Goal: Complete application form: Complete application form

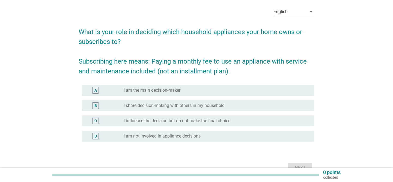
scroll to position [21, 0]
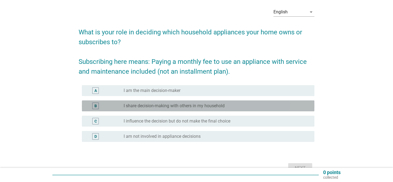
click at [153, 106] on label "I share decision-making with others in my household" at bounding box center [174, 105] width 101 height 5
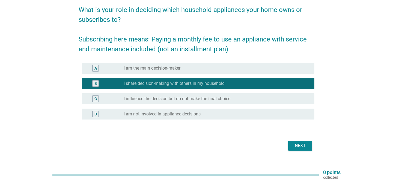
scroll to position [46, 0]
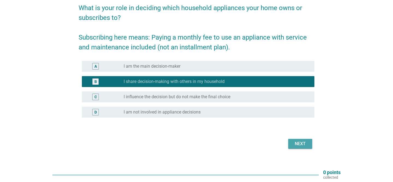
click at [300, 142] on div "Next" at bounding box center [300, 144] width 15 height 7
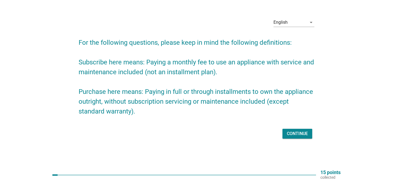
scroll to position [0, 0]
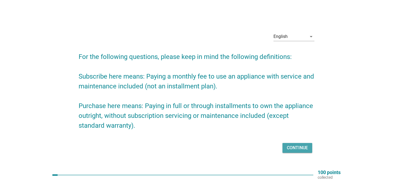
click at [290, 149] on div "Continue" at bounding box center [297, 148] width 21 height 7
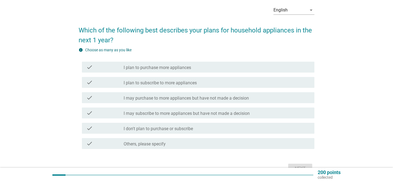
scroll to position [27, 0]
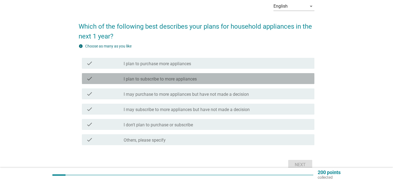
click at [258, 81] on div "check_box_outline_blank I plan to subscribe to more appliances" at bounding box center [217, 78] width 186 height 7
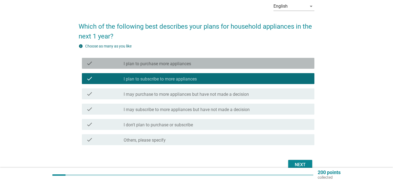
click at [253, 67] on div "check check_box_outline_blank I plan to purchase more appliances" at bounding box center [198, 63] width 233 height 11
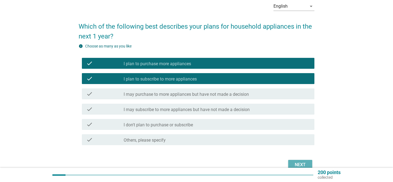
click at [296, 164] on div "Next" at bounding box center [300, 165] width 15 height 7
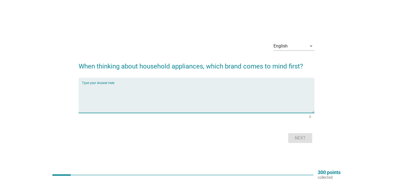
click at [279, 103] on textarea "Type your Answer here" at bounding box center [198, 98] width 233 height 29
type textarea "Samsung"
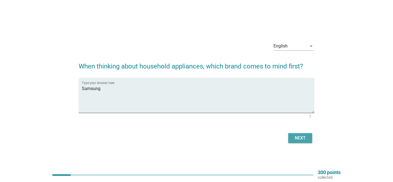
click at [295, 136] on div "Next" at bounding box center [300, 138] width 15 height 7
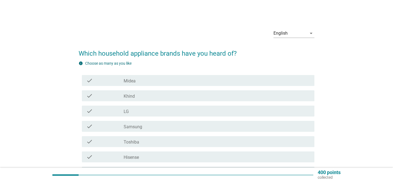
click at [175, 78] on div "check_box_outline_blank Midea" at bounding box center [217, 80] width 186 height 7
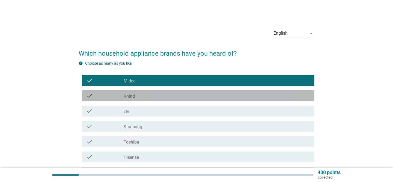
click at [170, 93] on div "check_box_outline_blank Khind" at bounding box center [217, 96] width 186 height 7
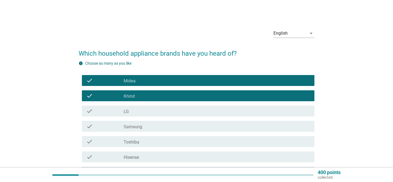
click at [168, 105] on div "check check_box_outline_blank LG" at bounding box center [197, 110] width 236 height 15
click at [166, 115] on div "check check_box_outline_blank LG" at bounding box center [198, 111] width 233 height 11
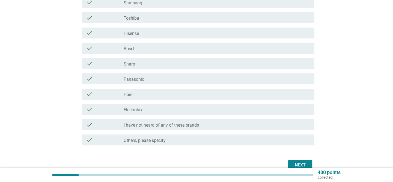
scroll to position [120, 0]
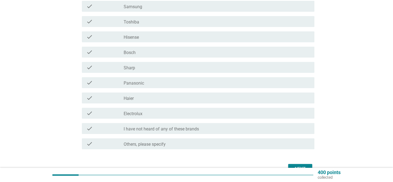
click at [166, 113] on div "check_box_outline_blank Electrolux" at bounding box center [217, 113] width 186 height 7
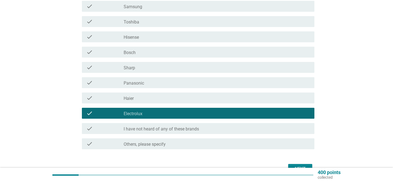
click at [163, 102] on div "check check_box_outline_blank Haier" at bounding box center [198, 98] width 233 height 11
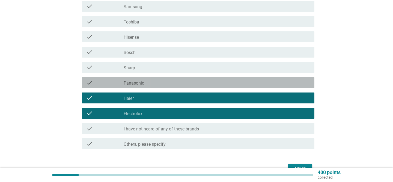
click at [162, 84] on div "check_box_outline_blank Panasonic" at bounding box center [217, 82] width 186 height 7
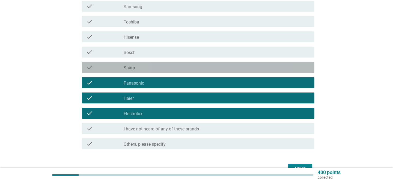
click at [161, 66] on div "check_box_outline_blank Sharp" at bounding box center [217, 67] width 186 height 7
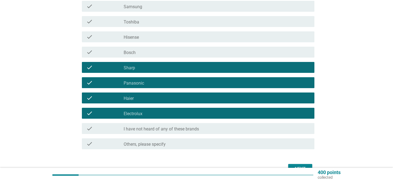
click at [161, 50] on div "check_box_outline_blank Bosch" at bounding box center [217, 52] width 186 height 7
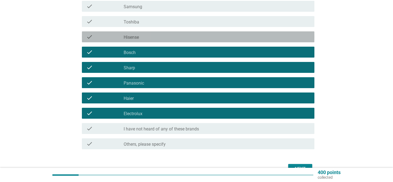
click at [161, 32] on div "check check_box_outline_blank Hisense" at bounding box center [198, 36] width 233 height 11
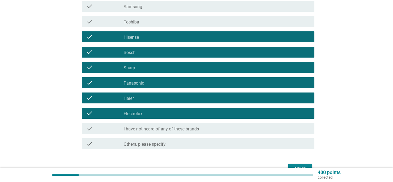
click at [161, 26] on div "check check_box_outline_blank Toshiba" at bounding box center [198, 21] width 233 height 11
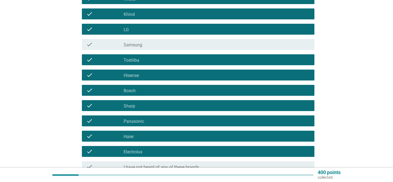
click at [162, 46] on div "check_box_outline_blank Samsung" at bounding box center [217, 44] width 186 height 7
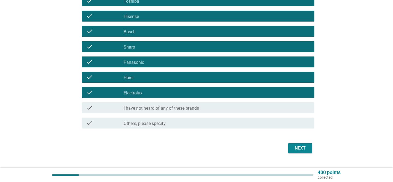
scroll to position [152, 0]
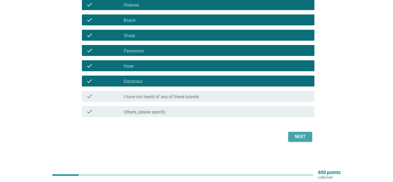
click at [310, 138] on button "Next" at bounding box center [300, 137] width 24 height 10
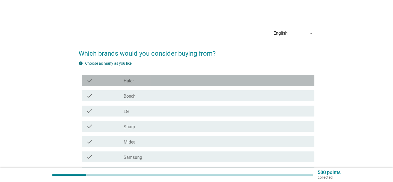
click at [236, 80] on div "check_box_outline_blank Haier" at bounding box center [217, 80] width 186 height 7
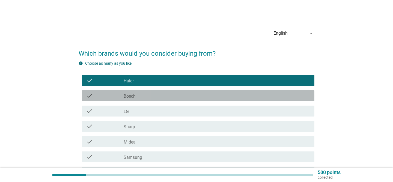
click at [226, 92] on div "check check_box_outline_blank Bosch" at bounding box center [198, 95] width 233 height 11
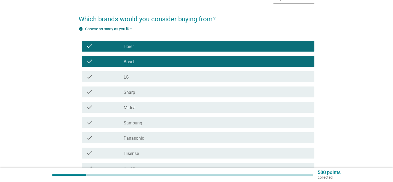
scroll to position [46, 0]
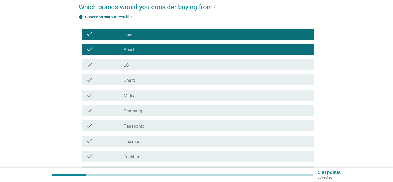
click at [210, 67] on div "check_box_outline_blank LG" at bounding box center [217, 64] width 186 height 7
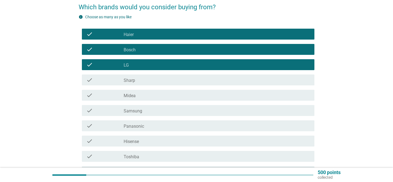
click at [209, 73] on div "check check_box_outline_blank Sharp" at bounding box center [197, 79] width 236 height 15
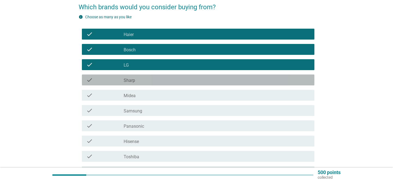
click at [209, 76] on div "check check_box_outline_blank Sharp" at bounding box center [198, 80] width 233 height 11
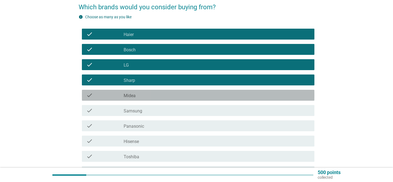
click at [200, 94] on div "check_box_outline_blank Midea" at bounding box center [217, 95] width 186 height 7
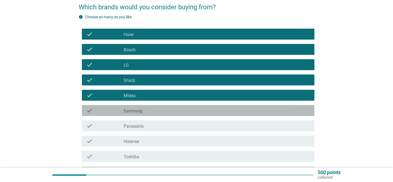
click at [193, 115] on div "check check_box_outline_blank Samsung" at bounding box center [198, 110] width 233 height 11
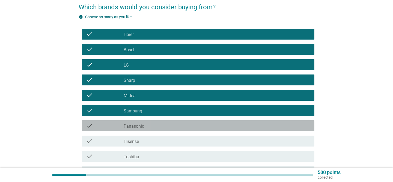
click at [193, 123] on div "check_box_outline_blank Panasonic" at bounding box center [217, 126] width 186 height 7
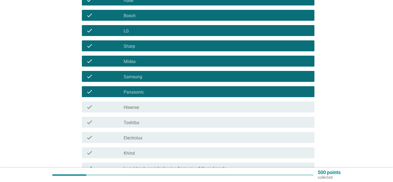
scroll to position [96, 0]
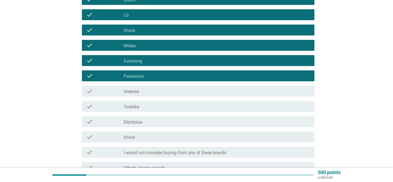
click at [183, 136] on div "check_box_outline_blank Khind" at bounding box center [217, 137] width 186 height 7
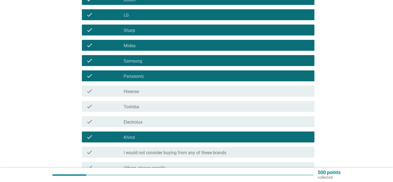
click at [183, 125] on div "check_box_outline_blank Electrolux" at bounding box center [217, 121] width 186 height 7
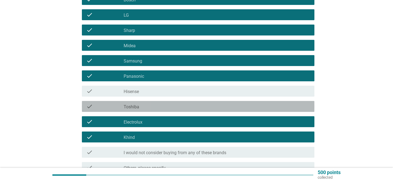
click at [185, 109] on div "check_box_outline_blank Toshiba" at bounding box center [217, 106] width 186 height 7
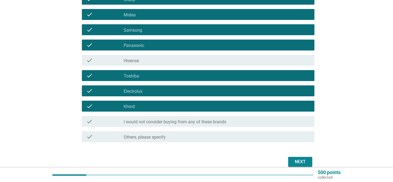
scroll to position [128, 0]
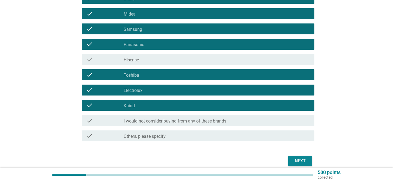
click at [291, 162] on button "Next" at bounding box center [300, 161] width 24 height 10
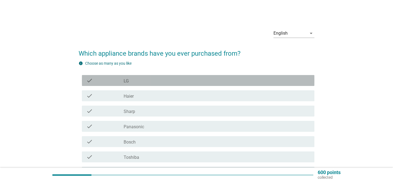
click at [257, 79] on div "check_box LG" at bounding box center [217, 80] width 186 height 7
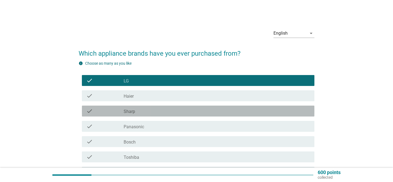
click at [233, 113] on div "check_box Sharp" at bounding box center [217, 111] width 186 height 7
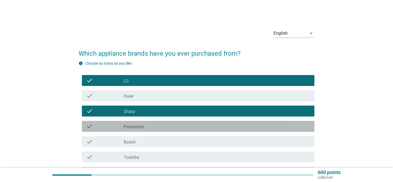
click at [230, 123] on div "check check_box Panasonic" at bounding box center [198, 126] width 233 height 11
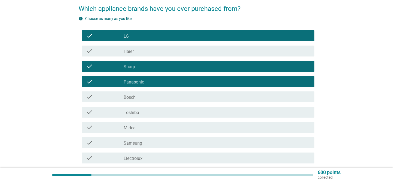
scroll to position [46, 0]
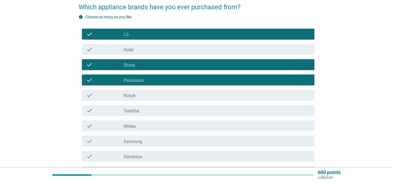
click at [225, 111] on div "check_box Toshiba" at bounding box center [217, 110] width 186 height 7
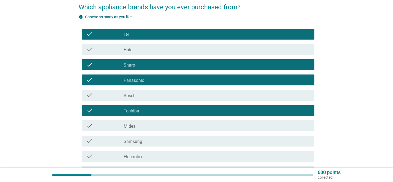
click at [224, 121] on div "check check_box Midea" at bounding box center [198, 125] width 233 height 11
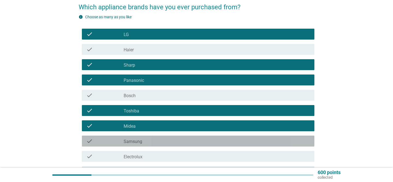
click at [220, 136] on div "check check_box Samsung" at bounding box center [198, 141] width 233 height 11
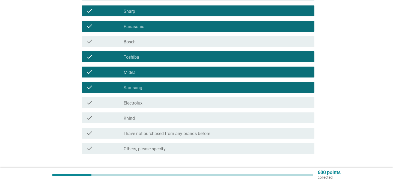
scroll to position [101, 0]
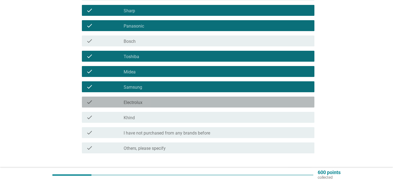
click at [216, 97] on div "check check_box Electrolux" at bounding box center [198, 102] width 233 height 11
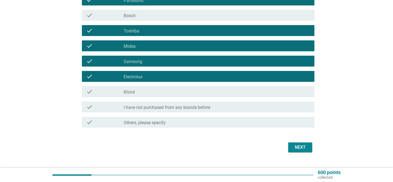
scroll to position [131, 0]
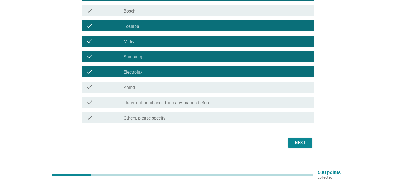
click at [308, 147] on button "Next" at bounding box center [300, 143] width 24 height 10
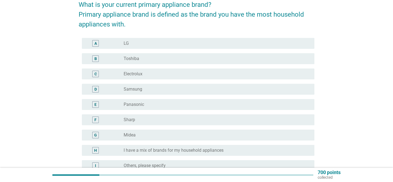
scroll to position [49, 0]
click at [278, 105] on div "radio_button_unchecked Panasonic" at bounding box center [215, 104] width 182 height 5
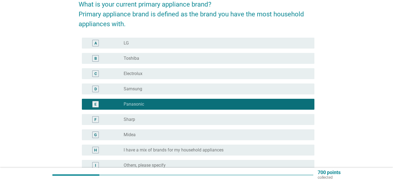
click at [277, 113] on div "F radio_button_unchecked Sharp" at bounding box center [197, 119] width 236 height 15
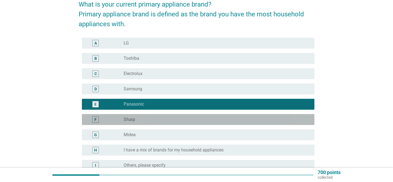
click at [277, 120] on div "radio_button_unchecked Sharp" at bounding box center [215, 119] width 182 height 5
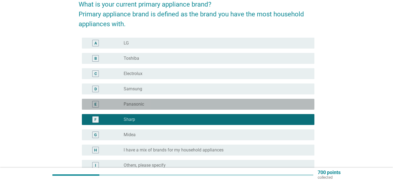
click at [275, 106] on div "radio_button_unchecked Panasonic" at bounding box center [215, 104] width 182 height 5
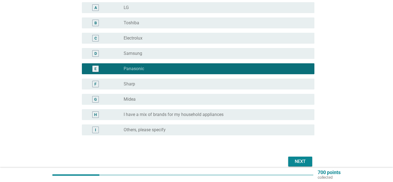
scroll to position [85, 0]
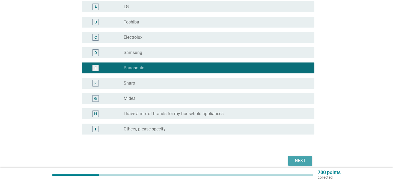
click at [306, 157] on button "Next" at bounding box center [300, 161] width 24 height 10
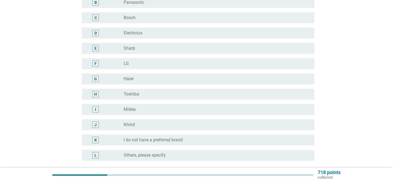
scroll to position [0, 0]
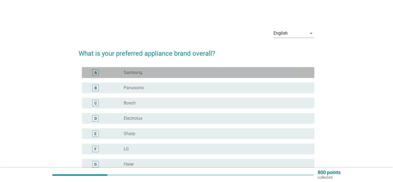
click at [269, 73] on div "radio_button_unchecked Samsung" at bounding box center [215, 72] width 182 height 5
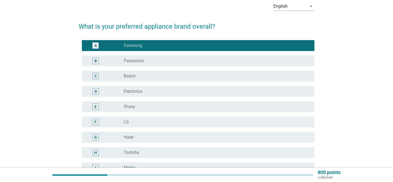
scroll to position [37, 0]
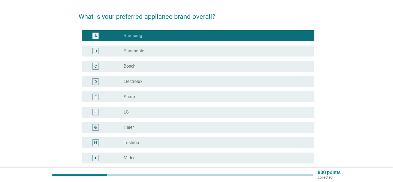
click at [253, 83] on div "radio_button_unchecked Electrolux" at bounding box center [215, 81] width 182 height 5
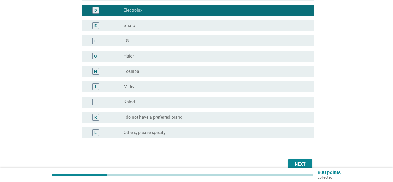
scroll to position [114, 0]
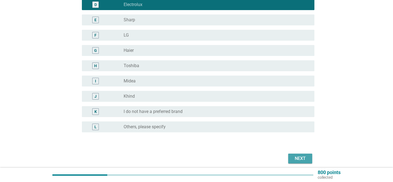
click at [306, 156] on div "Next" at bounding box center [300, 158] width 15 height 7
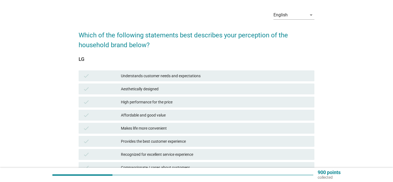
scroll to position [51, 0]
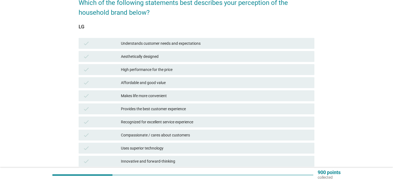
click at [199, 82] on div "Affordable and good value" at bounding box center [215, 82] width 189 height 7
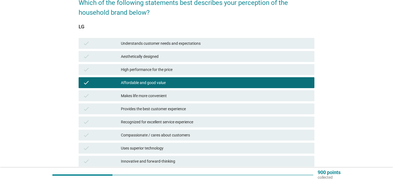
click at [195, 93] on div "Makes life more convenient" at bounding box center [215, 96] width 189 height 7
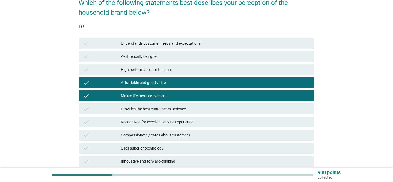
click at [194, 105] on div "check Provides the best customer experience" at bounding box center [197, 108] width 236 height 11
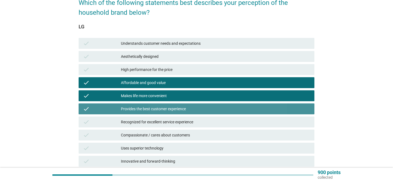
click at [194, 108] on div "Provides the best customer experience" at bounding box center [215, 109] width 189 height 7
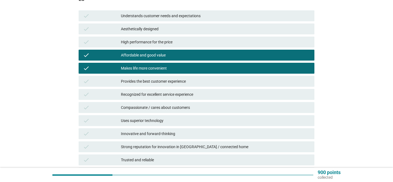
scroll to position [78, 0]
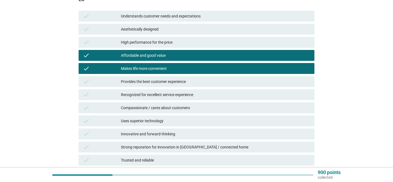
click at [187, 119] on div "Uses superior technology" at bounding box center [215, 121] width 189 height 7
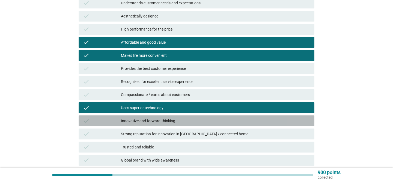
click at [187, 119] on div "Innovative and forward-thinking" at bounding box center [215, 121] width 189 height 7
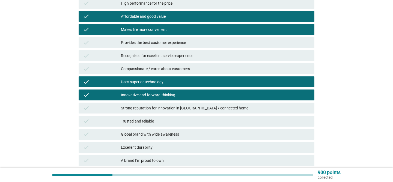
scroll to position [118, 0]
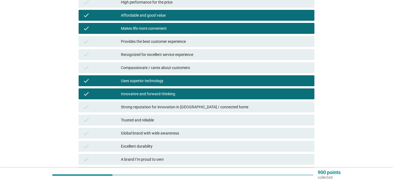
click at [181, 79] on div "Uses superior technology" at bounding box center [215, 81] width 189 height 7
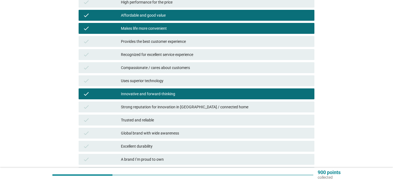
click at [174, 108] on div "Strong reputation for innovation in [GEOGRAPHIC_DATA] / connected home" at bounding box center [215, 107] width 189 height 7
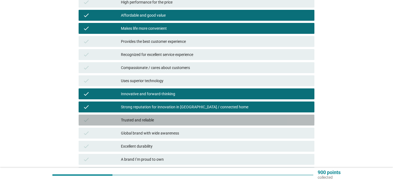
click at [169, 124] on div "check Trusted and reliable" at bounding box center [197, 120] width 236 height 11
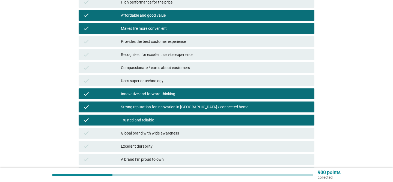
scroll to position [131, 0]
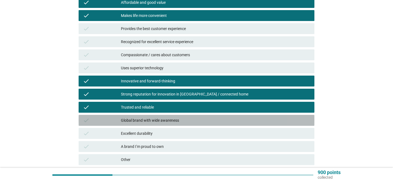
click at [166, 119] on div "Global brand with wide awareness" at bounding box center [215, 120] width 189 height 7
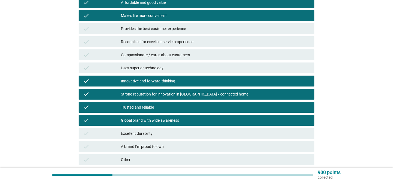
click at [166, 130] on div "Excellent durability" at bounding box center [215, 133] width 189 height 7
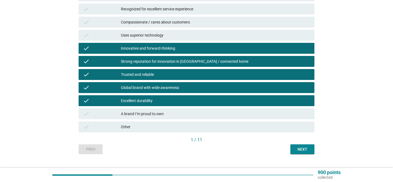
scroll to position [163, 0]
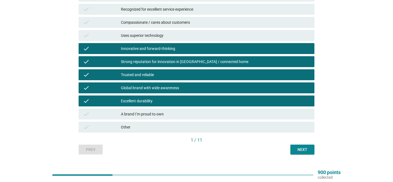
click at [294, 145] on button "Next" at bounding box center [302, 150] width 24 height 10
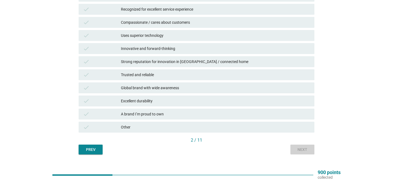
scroll to position [0, 0]
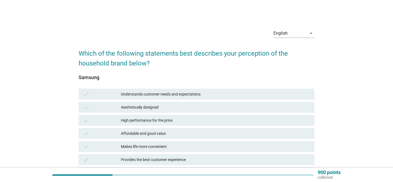
click at [245, 105] on div "Aesthetically designed" at bounding box center [215, 107] width 189 height 7
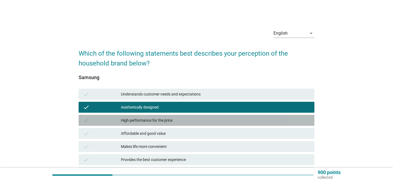
click at [234, 119] on div "High performance for the price" at bounding box center [215, 120] width 189 height 7
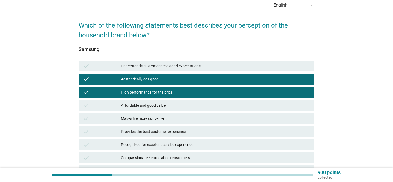
scroll to position [28, 0]
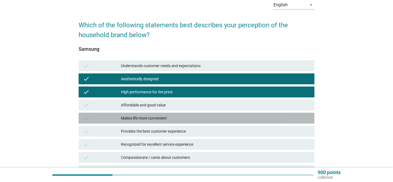
click at [217, 119] on div "Makes life more convenient" at bounding box center [215, 118] width 189 height 7
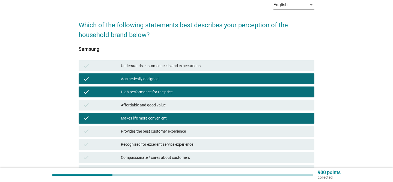
click at [216, 127] on div "check Provides the best customer experience" at bounding box center [197, 131] width 236 height 11
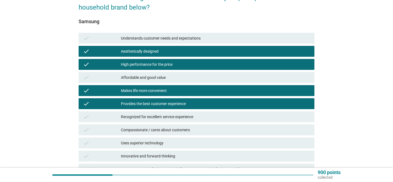
scroll to position [56, 0]
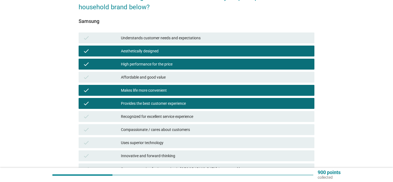
click at [211, 115] on div "Recognized for excellent service experience" at bounding box center [215, 116] width 189 height 7
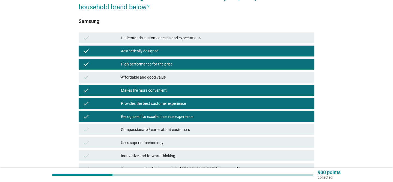
scroll to position [81, 0]
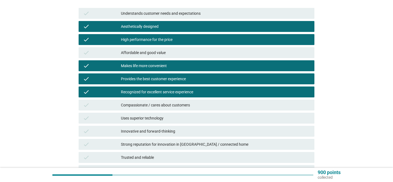
click at [206, 117] on div "Uses superior technology" at bounding box center [215, 118] width 189 height 7
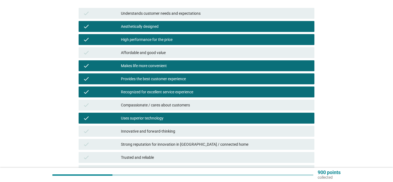
click at [198, 132] on div "Innovative and forward-thinking" at bounding box center [215, 131] width 189 height 7
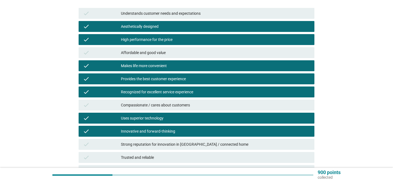
click at [196, 146] on div "Strong reputation for innovation in [GEOGRAPHIC_DATA] / connected home" at bounding box center [215, 144] width 189 height 7
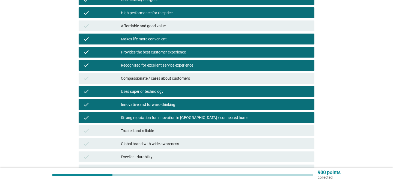
scroll to position [109, 0]
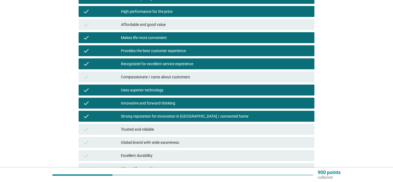
click at [189, 129] on div "Trusted and reliable" at bounding box center [215, 129] width 189 height 7
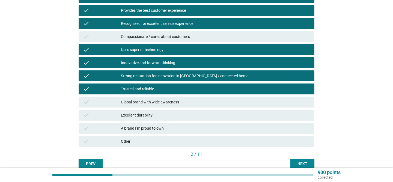
scroll to position [158, 0]
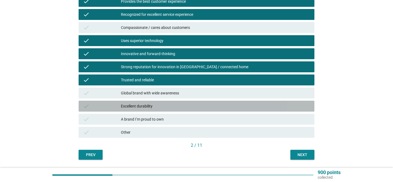
click at [178, 107] on div "Excellent durability" at bounding box center [215, 106] width 189 height 7
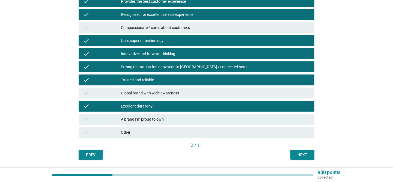
click at [177, 118] on div "A brand I’m proud to own" at bounding box center [215, 119] width 189 height 7
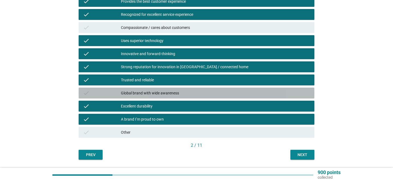
click at [175, 94] on div "Global brand with wide awareness" at bounding box center [215, 93] width 189 height 7
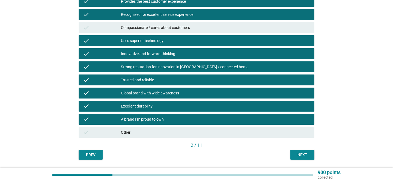
click at [303, 156] on div "Next" at bounding box center [302, 155] width 15 height 6
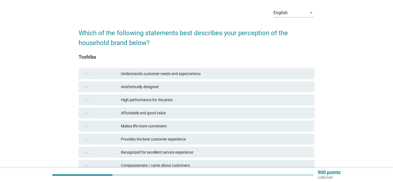
scroll to position [21, 0]
click at [154, 74] on div "Understands customer needs and expectations" at bounding box center [215, 73] width 189 height 7
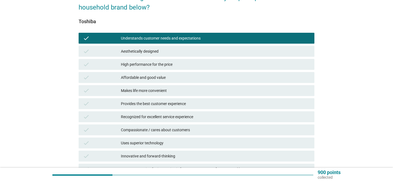
scroll to position [57, 0]
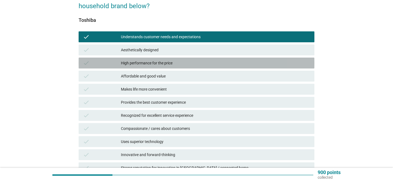
click at [150, 61] on div "High performance for the price" at bounding box center [215, 63] width 189 height 7
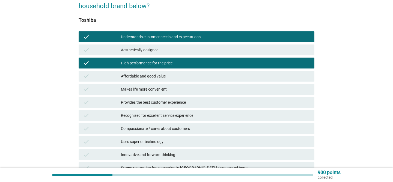
click at [148, 74] on div "Affordable and good value" at bounding box center [215, 76] width 189 height 7
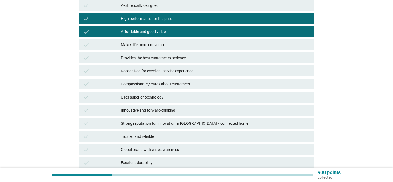
scroll to position [105, 0]
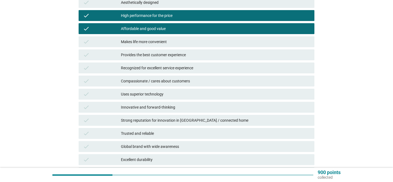
click at [144, 38] on div "Makes life more convenient" at bounding box center [215, 41] width 189 height 7
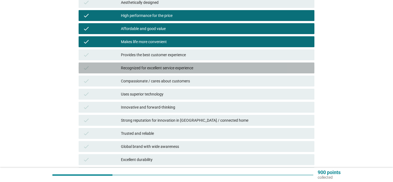
click at [144, 65] on div "Recognized for excellent service experience" at bounding box center [215, 68] width 189 height 7
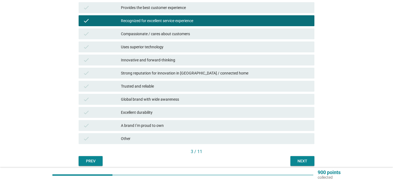
scroll to position [156, 0]
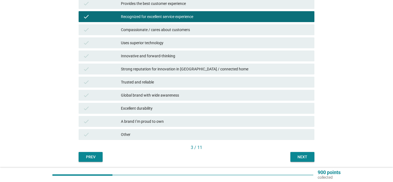
click at [142, 69] on div "Strong reputation for innovation in [GEOGRAPHIC_DATA] / connected home" at bounding box center [215, 69] width 189 height 7
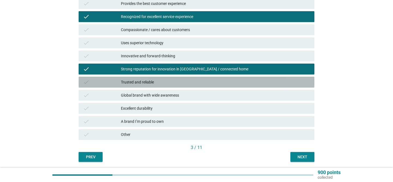
click at [142, 83] on div "Trusted and reliable" at bounding box center [215, 82] width 189 height 7
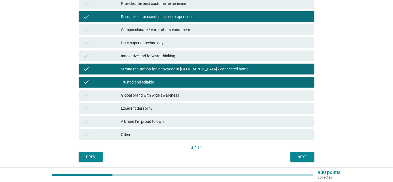
click at [142, 110] on div "Excellent durability" at bounding box center [215, 108] width 189 height 7
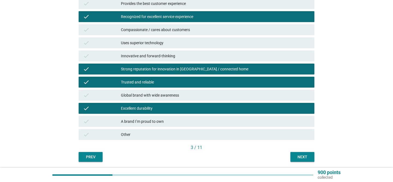
click at [298, 159] on div "Next" at bounding box center [302, 157] width 15 height 6
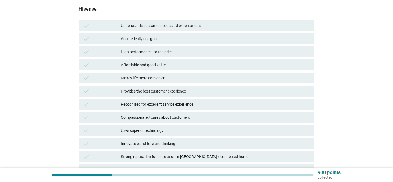
scroll to position [67, 0]
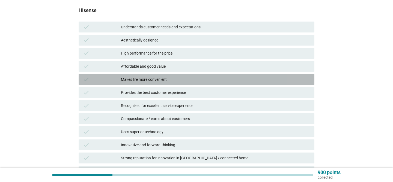
click at [174, 78] on div "Makes life more convenient" at bounding box center [215, 79] width 189 height 7
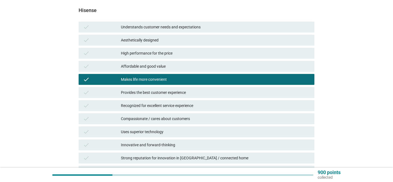
click at [169, 67] on div "Affordable and good value" at bounding box center [215, 66] width 189 height 7
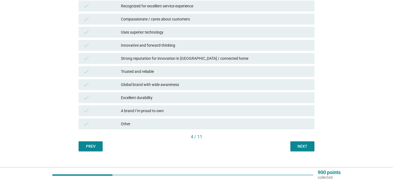
scroll to position [175, 0]
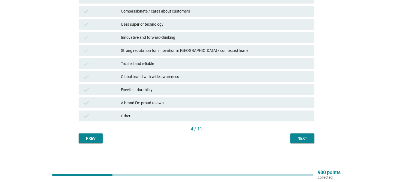
click at [307, 140] on div "Next" at bounding box center [302, 139] width 15 height 6
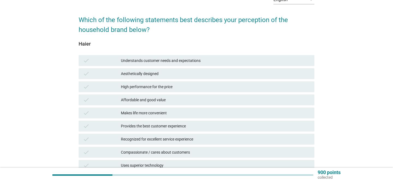
scroll to position [43, 0]
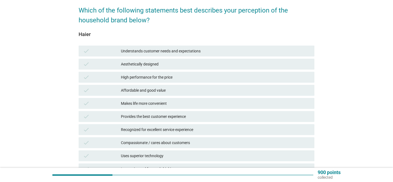
click at [216, 92] on div "Affordable and good value" at bounding box center [215, 90] width 189 height 7
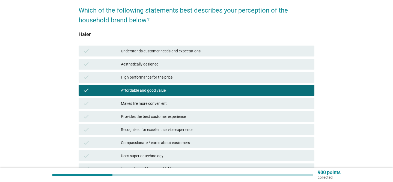
click at [210, 101] on div "Makes life more convenient" at bounding box center [215, 103] width 189 height 7
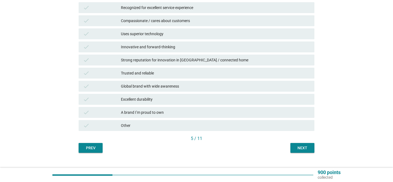
scroll to position [167, 0]
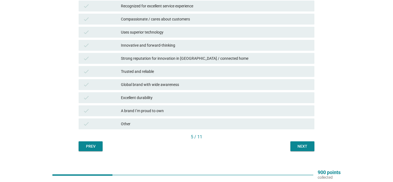
click at [299, 146] on div "Next" at bounding box center [302, 147] width 15 height 6
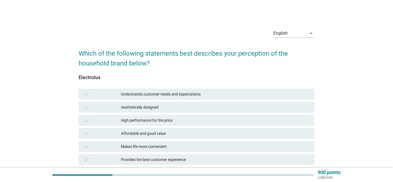
click at [255, 100] on div "check Understands customer needs and expectations" at bounding box center [197, 94] width 238 height 13
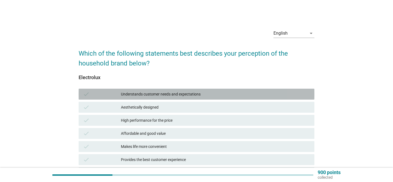
click at [248, 94] on div "Understands customer needs and expectations" at bounding box center [215, 94] width 189 height 7
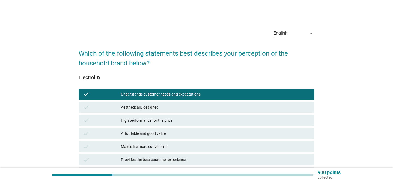
click at [241, 102] on div "check Aesthetically designed" at bounding box center [197, 107] width 236 height 11
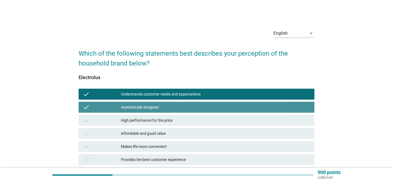
click at [237, 112] on div "check Aesthetically designed" at bounding box center [197, 107] width 236 height 11
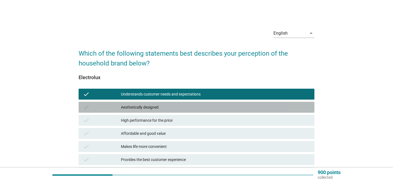
click at [237, 112] on div "check Aesthetically designed" at bounding box center [197, 107] width 236 height 11
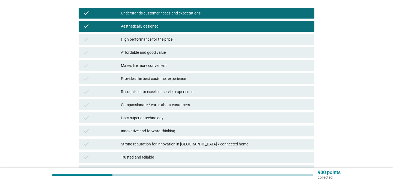
scroll to position [88, 0]
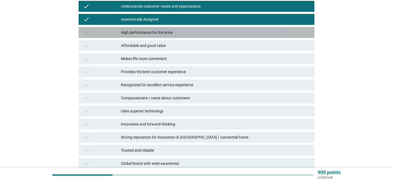
click at [220, 31] on div "High performance for the price" at bounding box center [215, 32] width 189 height 7
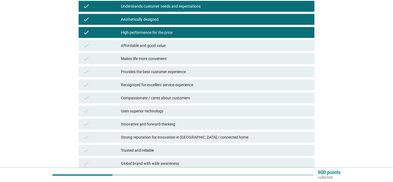
click at [213, 53] on div "check Makes life more convenient" at bounding box center [197, 58] width 238 height 13
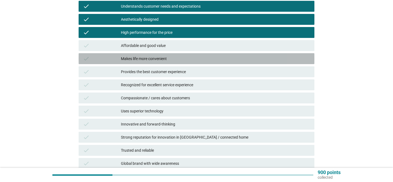
click at [212, 56] on div "Makes life more convenient" at bounding box center [215, 58] width 189 height 7
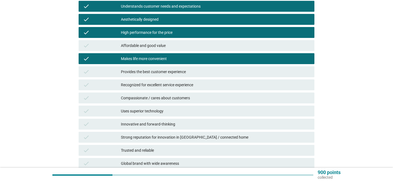
click at [212, 68] on div "check Provides the best customer experience" at bounding box center [197, 71] width 236 height 11
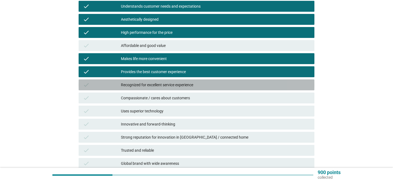
click at [210, 80] on div "check Recognized for excellent service experience" at bounding box center [197, 84] width 236 height 11
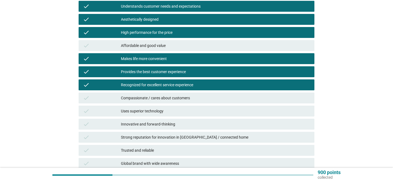
click at [210, 97] on div "Compassionate / cares about customers" at bounding box center [215, 98] width 189 height 7
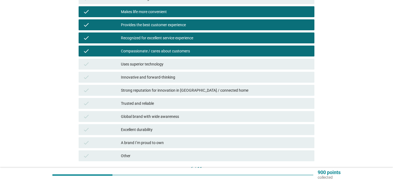
scroll to position [142, 0]
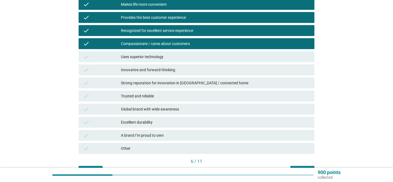
click at [194, 57] on div "Uses superior technology" at bounding box center [215, 56] width 189 height 7
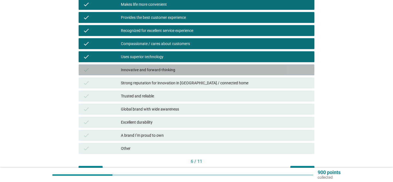
click at [193, 64] on div "check Innovative and forward-thinking" at bounding box center [197, 69] width 236 height 11
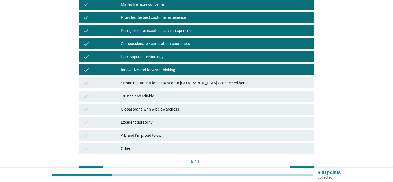
click at [193, 79] on div "check Strong reputation for innovation in [GEOGRAPHIC_DATA] / connected home" at bounding box center [197, 83] width 236 height 11
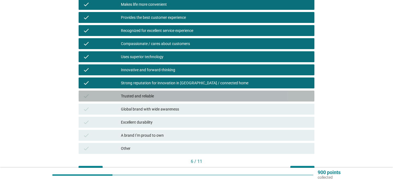
click at [189, 92] on div "check Trusted and reliable" at bounding box center [197, 96] width 236 height 11
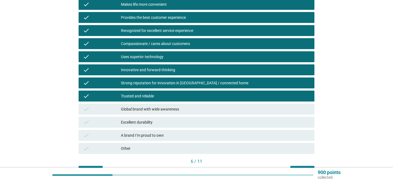
click at [186, 107] on div "Global brand with wide awareness" at bounding box center [215, 109] width 189 height 7
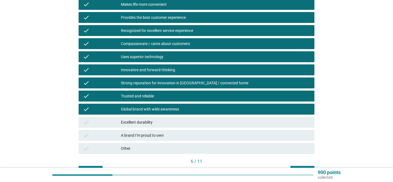
click at [186, 121] on div "Excellent durability" at bounding box center [215, 122] width 189 height 7
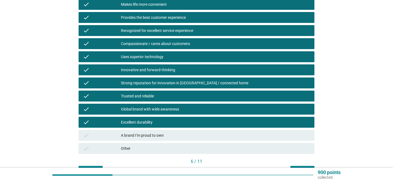
click at [186, 133] on div "A brand I’m proud to own" at bounding box center [215, 135] width 189 height 7
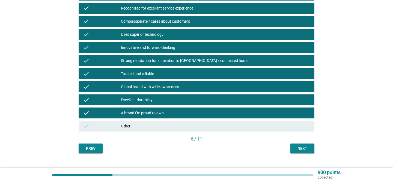
scroll to position [171, 0]
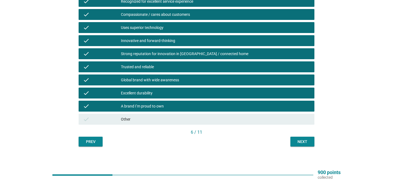
click at [297, 143] on div "Next" at bounding box center [302, 142] width 15 height 6
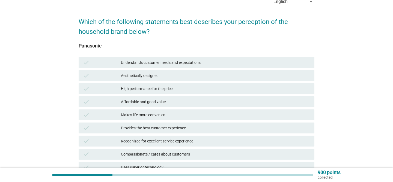
scroll to position [47, 0]
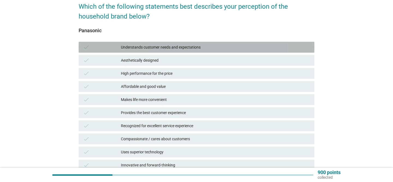
click at [207, 48] on div "Understands customer needs and expectations" at bounding box center [215, 47] width 189 height 7
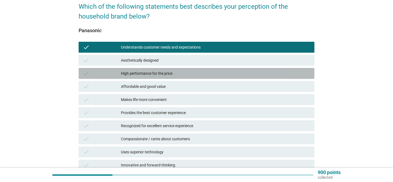
click at [196, 73] on div "High performance for the price" at bounding box center [215, 73] width 189 height 7
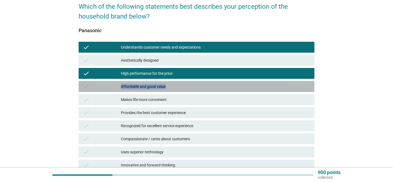
click at [191, 84] on div "Affordable and good value" at bounding box center [215, 86] width 189 height 7
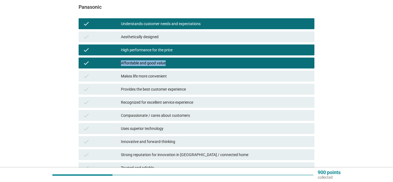
scroll to position [85, 0]
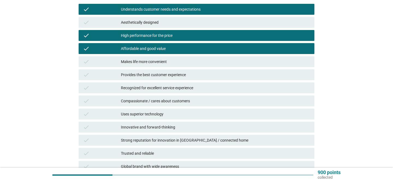
click at [181, 58] on div "Makes life more convenient" at bounding box center [215, 61] width 189 height 7
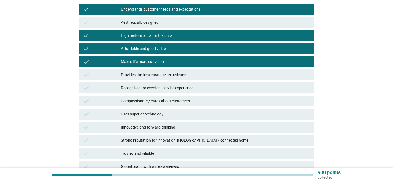
click at [181, 89] on div "Recognized for excellent service experience" at bounding box center [215, 88] width 189 height 7
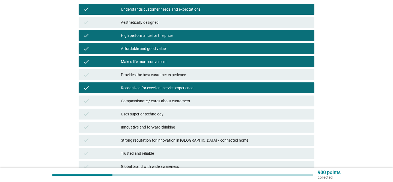
click at [181, 88] on div "Recognized for excellent service experience" at bounding box center [215, 88] width 189 height 7
